Goal: Use online tool/utility: Use online tool/utility

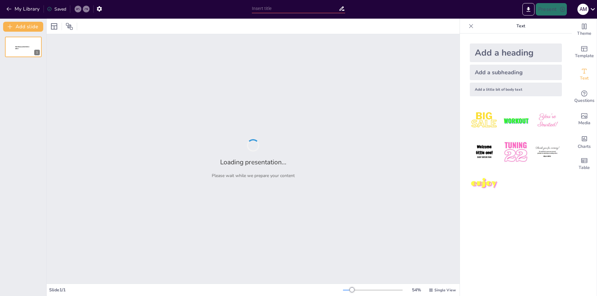
type input "Exploración de la Aplicabilidad del DUA en la Educación"
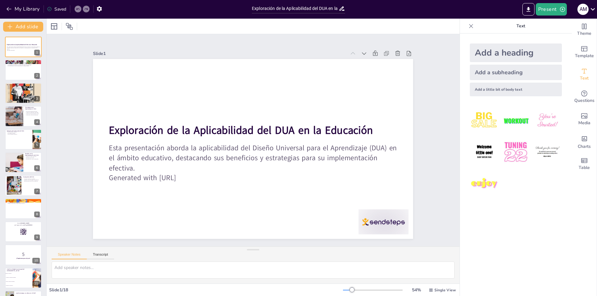
checkbox input "true"
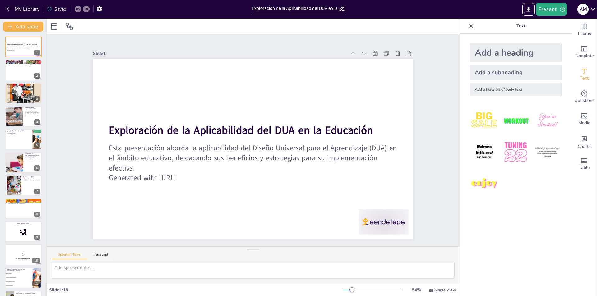
checkbox input "true"
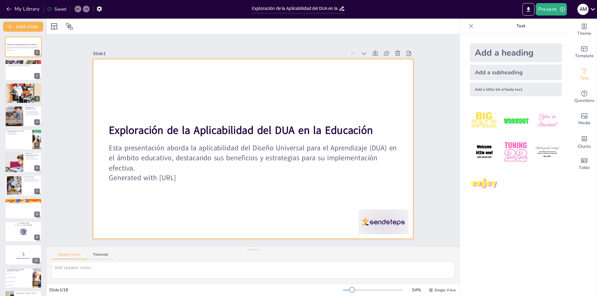
checkbox input "true"
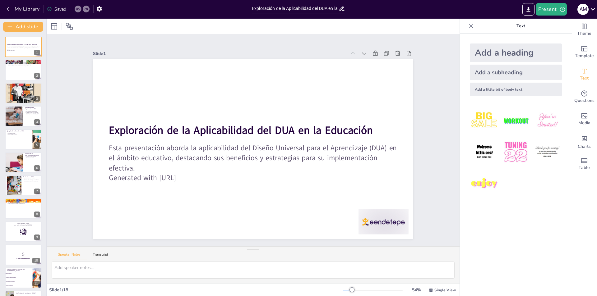
checkbox input "true"
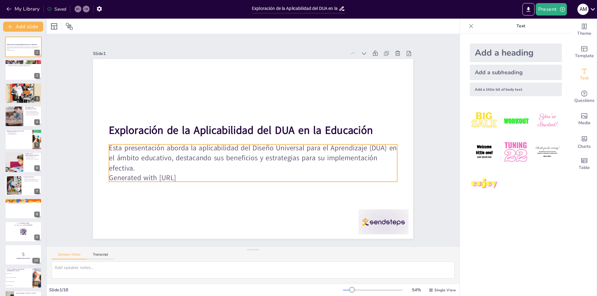
checkbox input "true"
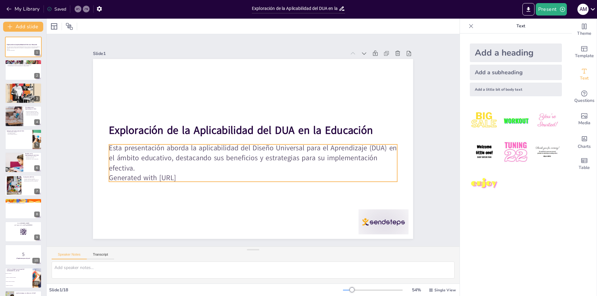
checkbox input "true"
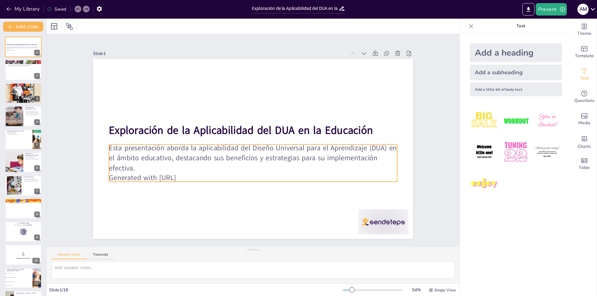
checkbox input "true"
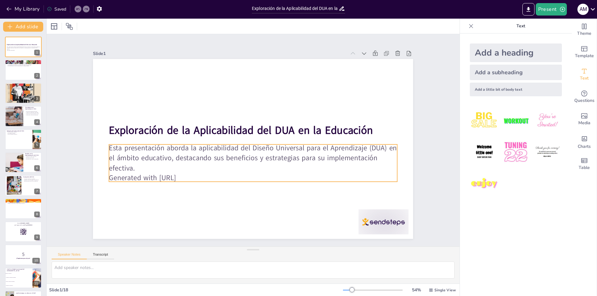
checkbox input "true"
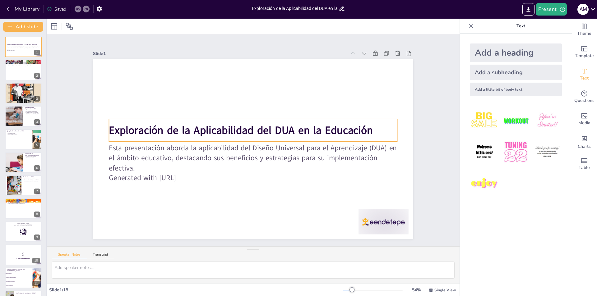
checkbox input "true"
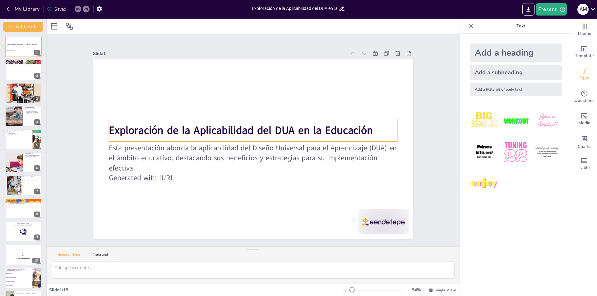
checkbox input "true"
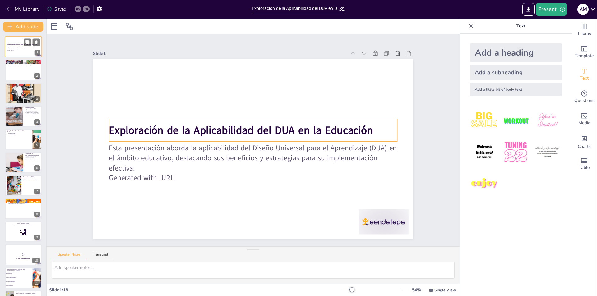
checkbox input "true"
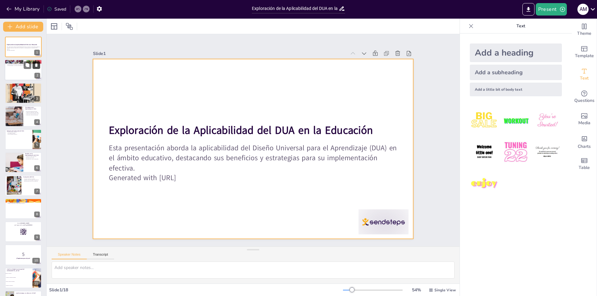
checkbox input "true"
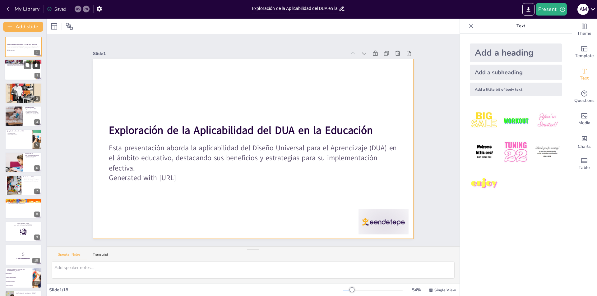
checkbox input "true"
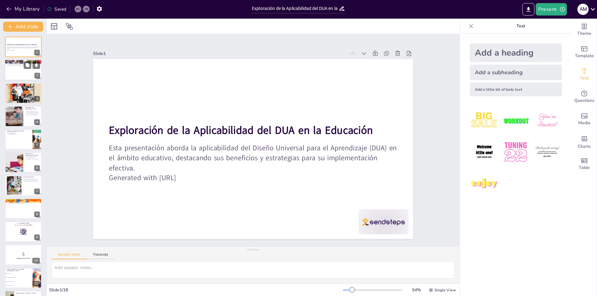
checkbox input "true"
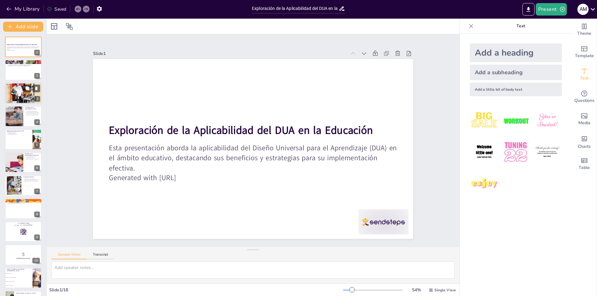
checkbox input "true"
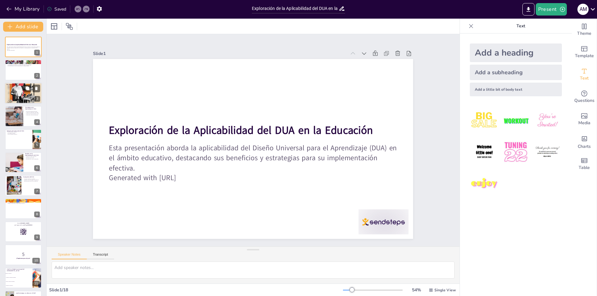
checkbox input "true"
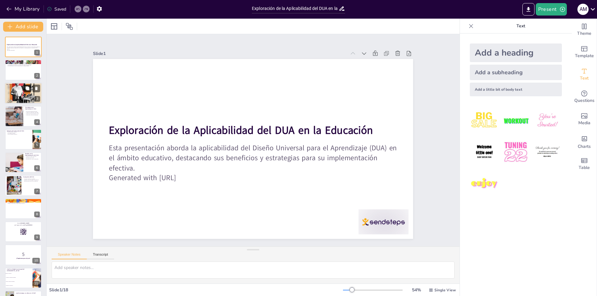
checkbox input "true"
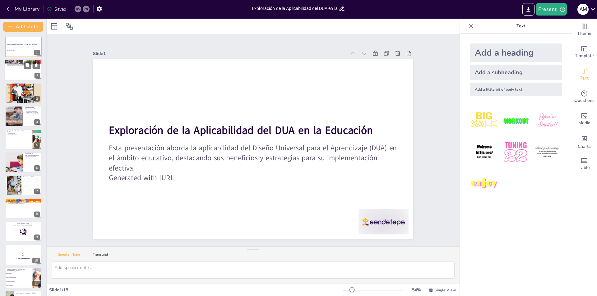
checkbox input "true"
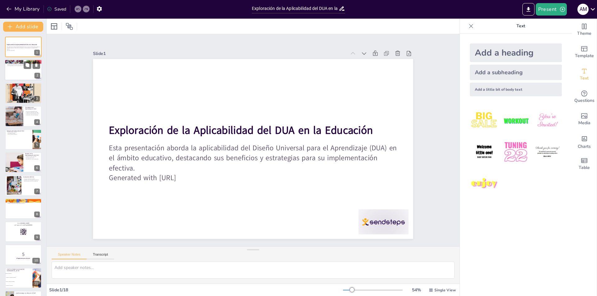
click at [20, 70] on div at bounding box center [23, 70] width 37 height 21
type textarea "El DUA es fundamental para crear un entorno educativo inclusivo. Al optimizar e…"
checkbox input "true"
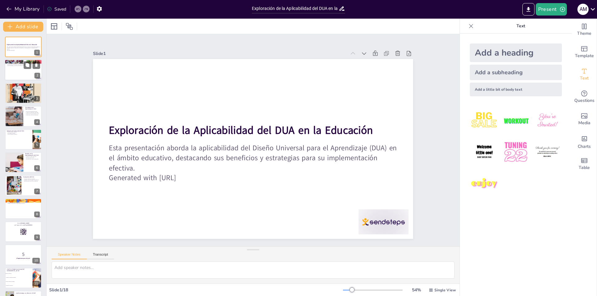
checkbox input "true"
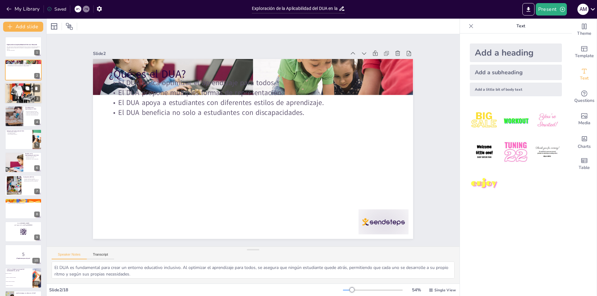
checkbox input "true"
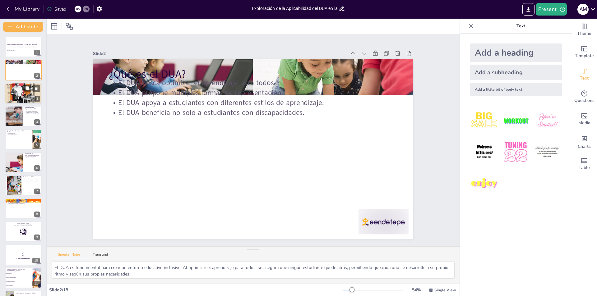
checkbox input "true"
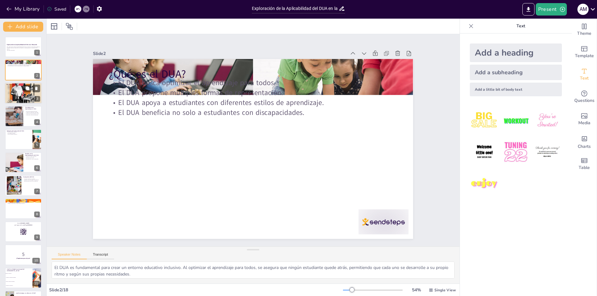
click at [18, 99] on div at bounding box center [23, 93] width 37 height 28
type textarea "La inclusión es uno de los pilares del DUA. Al promover un entorno donde todos …"
checkbox input "true"
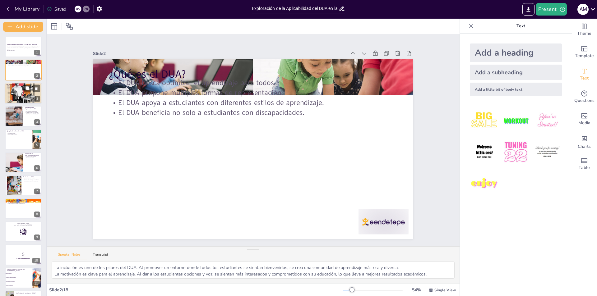
checkbox input "true"
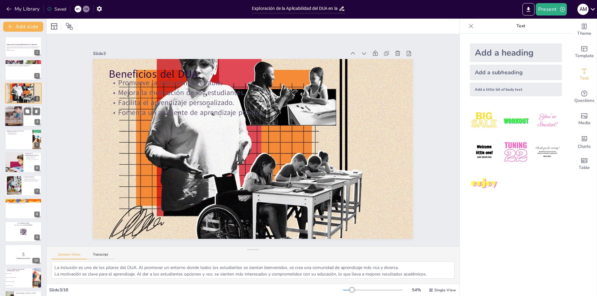
checkbox input "true"
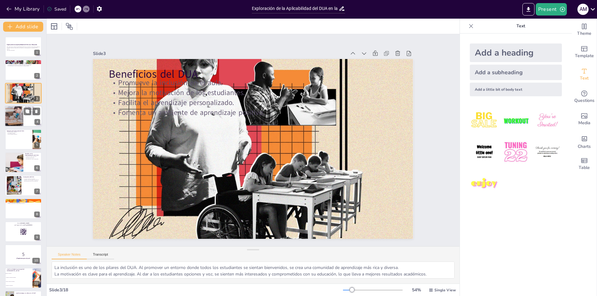
checkbox input "true"
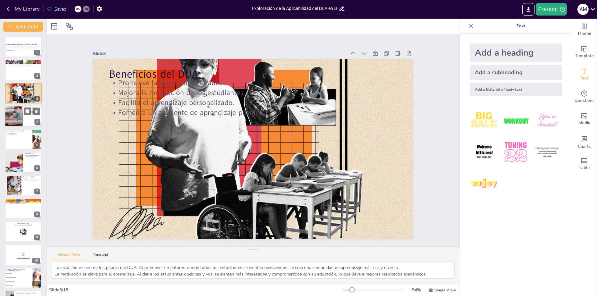
click at [17, 121] on div at bounding box center [13, 116] width 37 height 21
type textarea "La tecnología es una herramienta poderosa en la educación moderna. Al integrar …"
checkbox input "true"
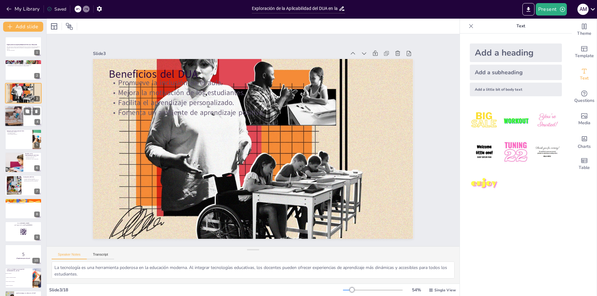
checkbox input "true"
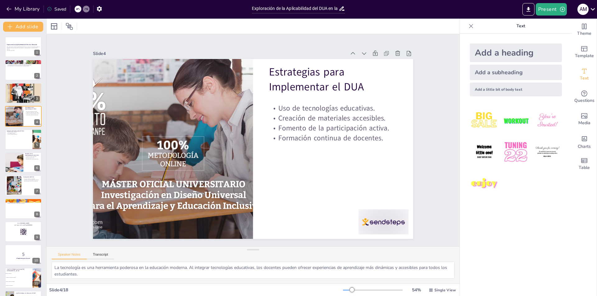
checkbox input "true"
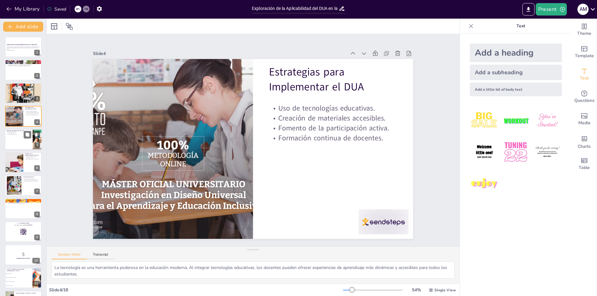
checkbox input "true"
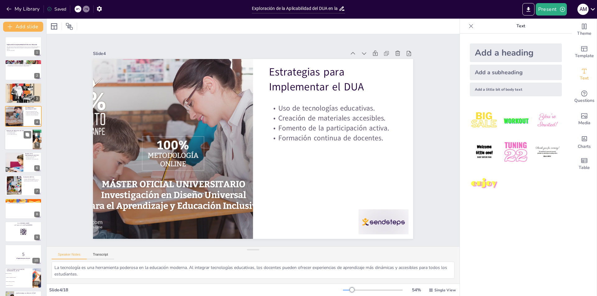
checkbox input "true"
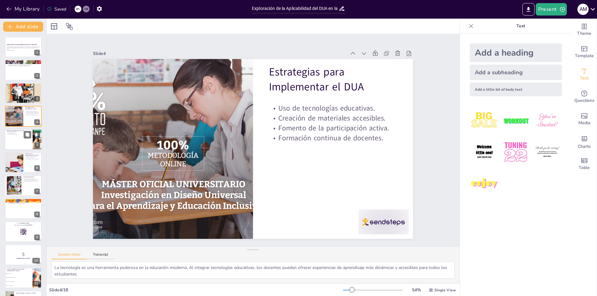
checkbox input "true"
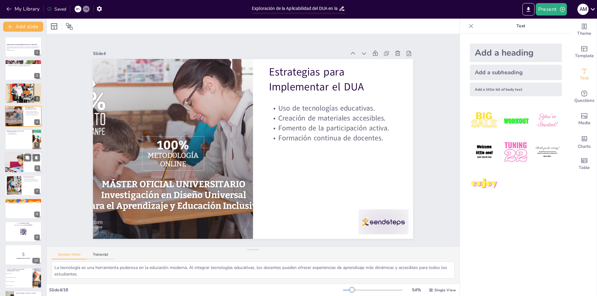
checkbox input "true"
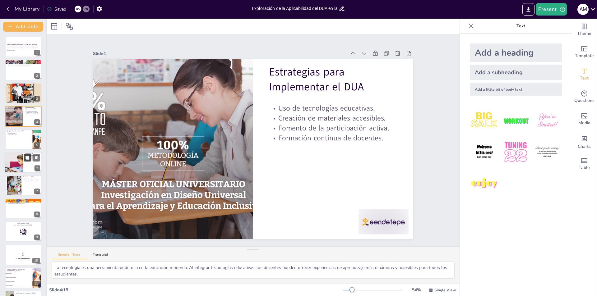
checkbox input "true"
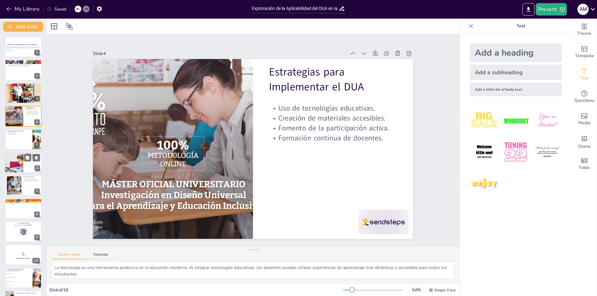
checkbox input "true"
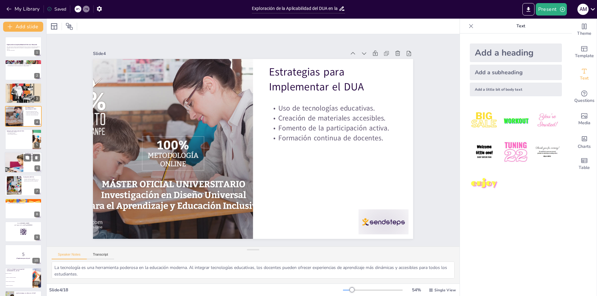
checkbox input "true"
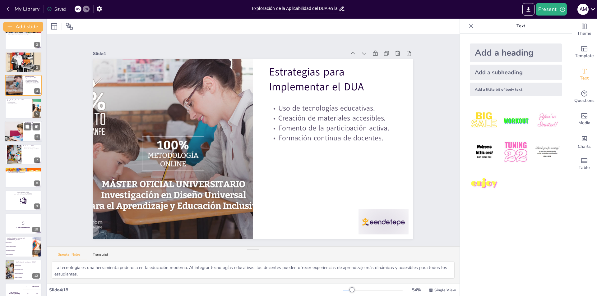
checkbox input "true"
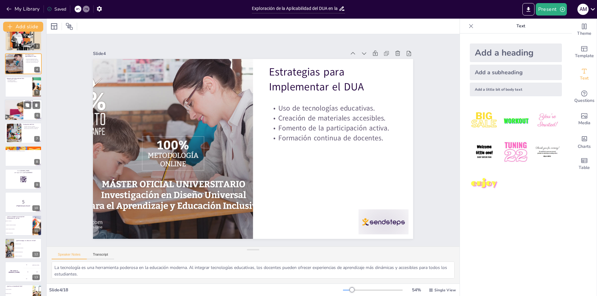
checkbox input "true"
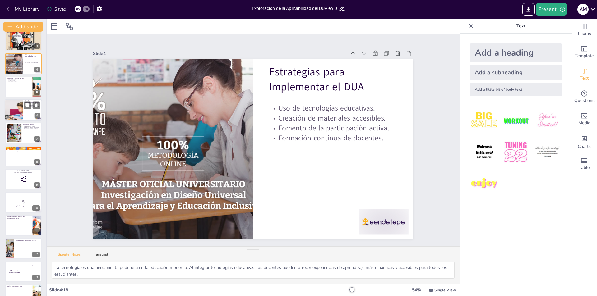
checkbox input "true"
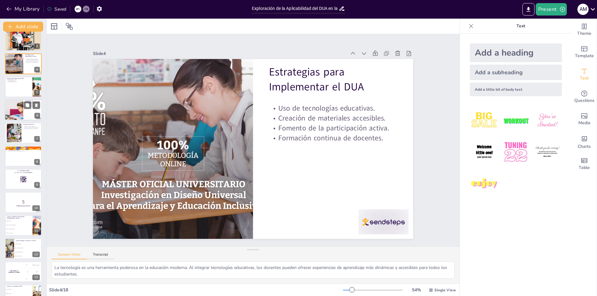
checkbox input "true"
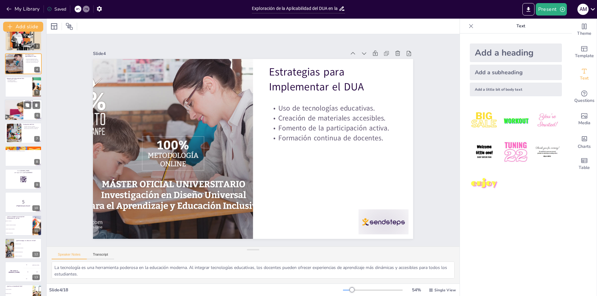
scroll to position [62, 0]
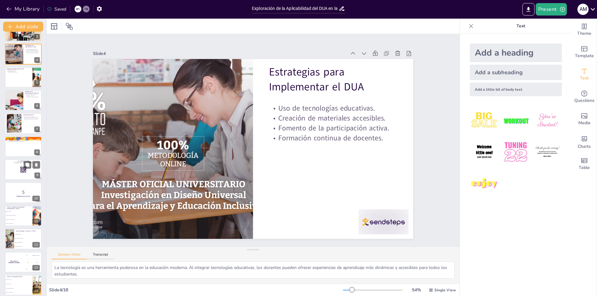
checkbox input "true"
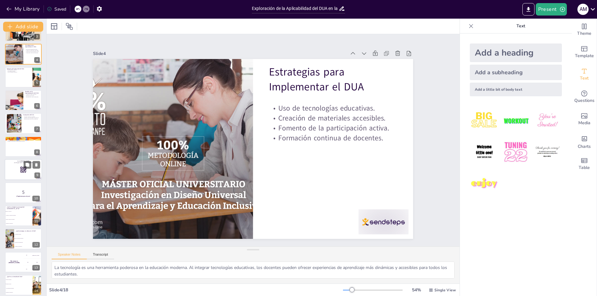
checkbox input "true"
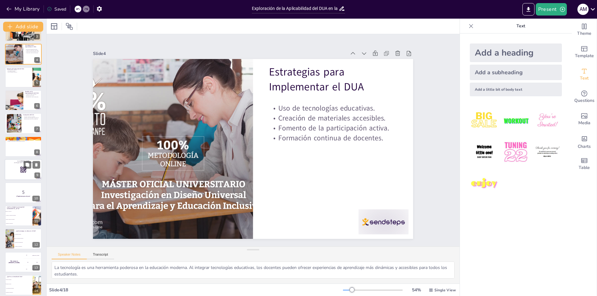
click at [10, 174] on div at bounding box center [23, 169] width 37 height 21
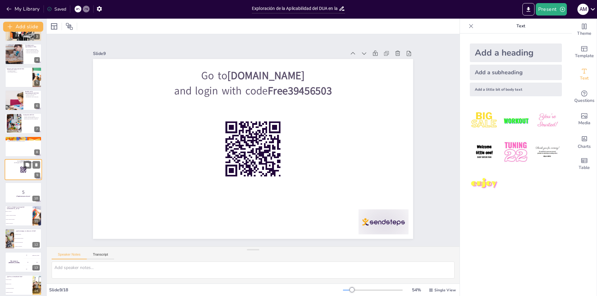
scroll to position [68, 0]
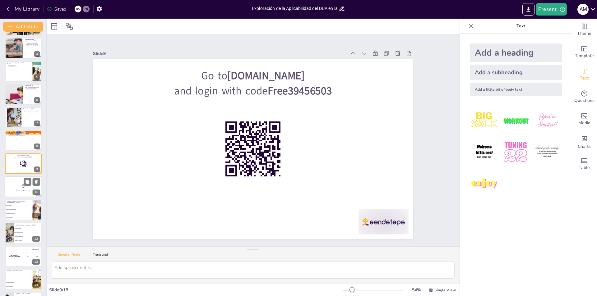
click at [16, 193] on div at bounding box center [23, 187] width 37 height 21
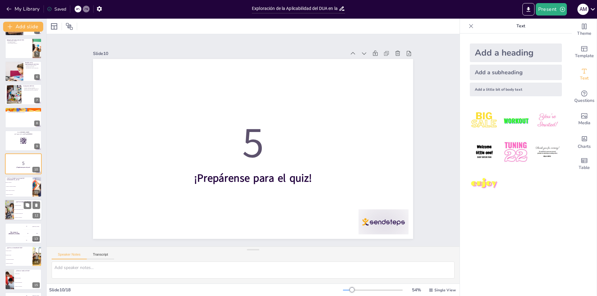
click at [15, 215] on li "Evaluaciones estandarizadas" at bounding box center [28, 214] width 28 height 4
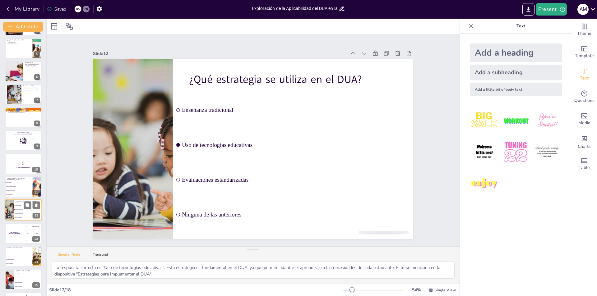
scroll to position [137, 0]
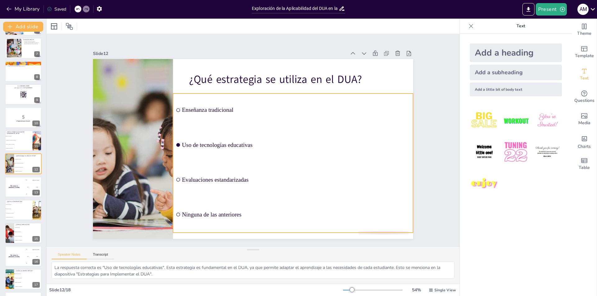
click at [231, 65] on input "checkbox" at bounding box center [233, 62] width 5 height 5
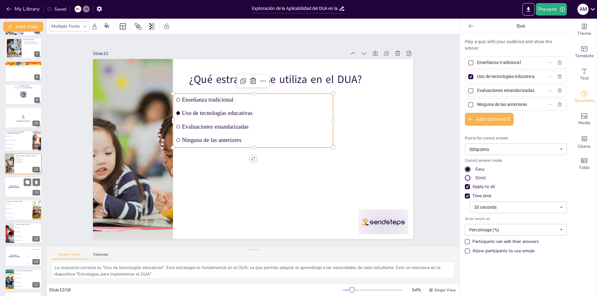
click at [14, 192] on div "The winner is [PERSON_NAME]" at bounding box center [14, 187] width 19 height 21
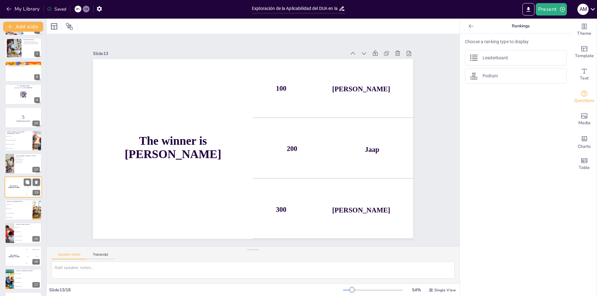
scroll to position [159, 0]
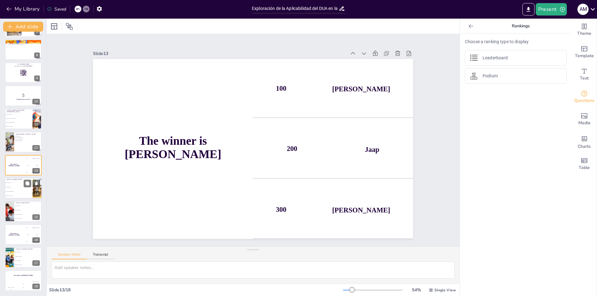
click at [13, 195] on li "Ninguna de las anteriores" at bounding box center [19, 196] width 28 height 4
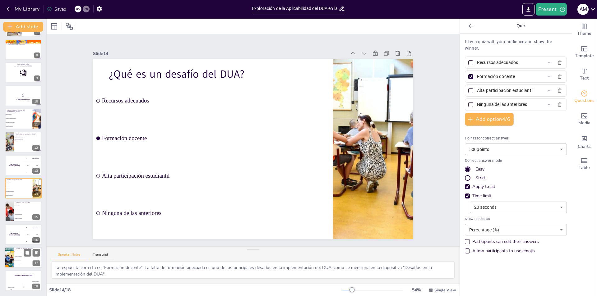
click at [13, 260] on div at bounding box center [9, 257] width 16 height 21
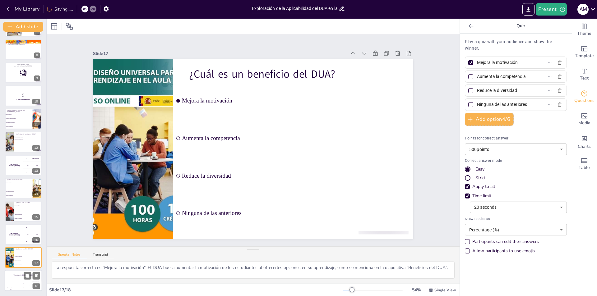
click at [12, 282] on div "Hasan 100" at bounding box center [11, 286] width 12 height 11
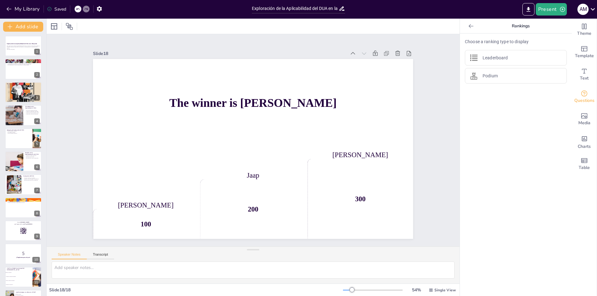
scroll to position [0, 0]
click at [11, 42] on div at bounding box center [23, 46] width 37 height 21
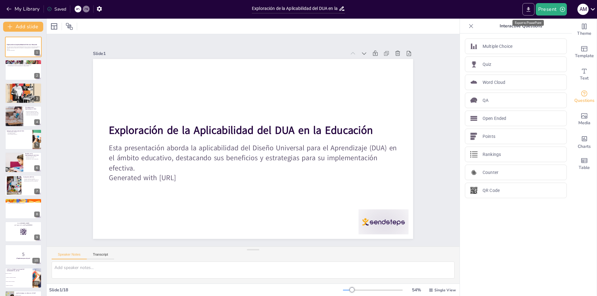
click at [530, 12] on icon "Export to PowerPoint" at bounding box center [528, 9] width 7 height 7
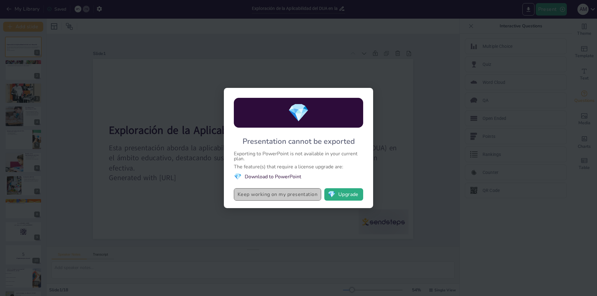
click at [262, 197] on button "Keep working on my presentation" at bounding box center [277, 194] width 87 height 12
